Goal: Communication & Community: Answer question/provide support

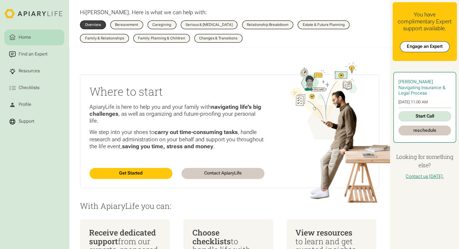
click at [436, 118] on link "Start Call" at bounding box center [424, 116] width 53 height 10
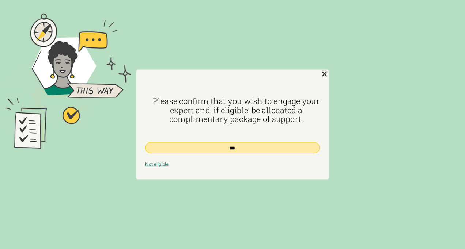
click at [264, 146] on input "***" at bounding box center [232, 147] width 174 height 11
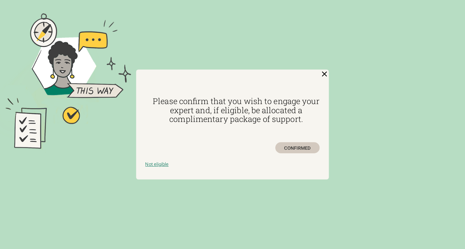
click at [293, 147] on div "CONFIRMED" at bounding box center [297, 147] width 45 height 11
click at [292, 142] on div "Confirm Engagement Form" at bounding box center [232, 140] width 174 height 5
click at [295, 145] on div "CONFIRMED" at bounding box center [297, 147] width 45 height 11
drag, startPoint x: 295, startPoint y: 145, endPoint x: 324, endPoint y: 71, distance: 79.7
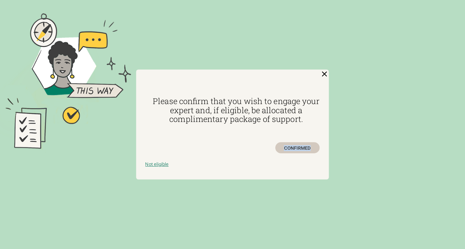
click at [324, 71] on img at bounding box center [324, 74] width 9 height 9
